Goal: Find specific page/section: Find specific page/section

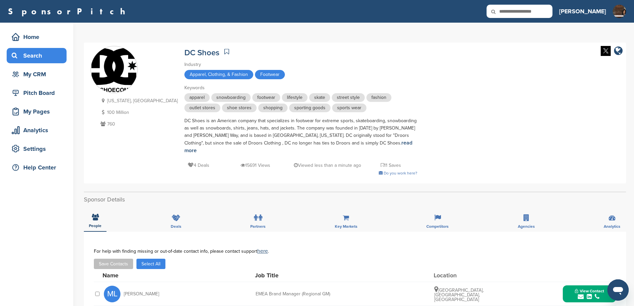
click at [39, 55] on div "Search" at bounding box center [38, 56] width 57 height 12
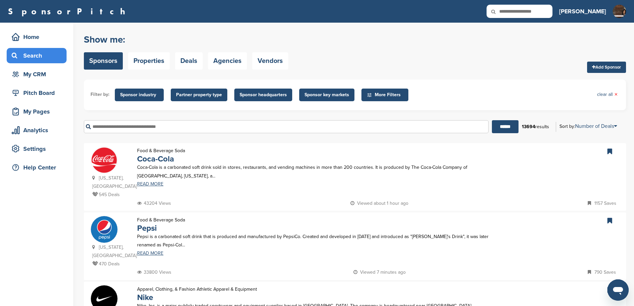
click at [164, 133] on input "text" at bounding box center [286, 126] width 405 height 13
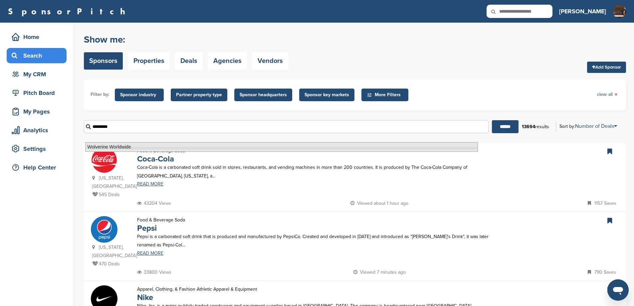
click at [163, 146] on li "Wolverine Worldwide" at bounding box center [281, 147] width 393 height 10
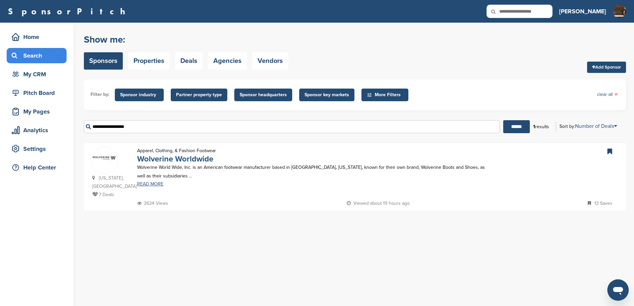
type input "**********"
click at [178, 164] on link "Wolverine Worldwide" at bounding box center [175, 159] width 76 height 10
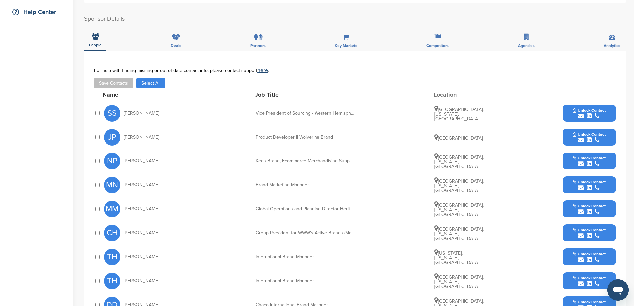
scroll to position [311, 0]
